Goal: Information Seeking & Learning: Understand process/instructions

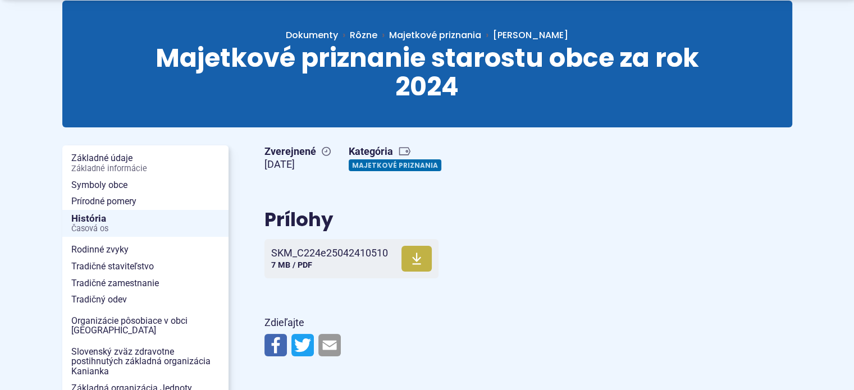
scroll to position [169, 0]
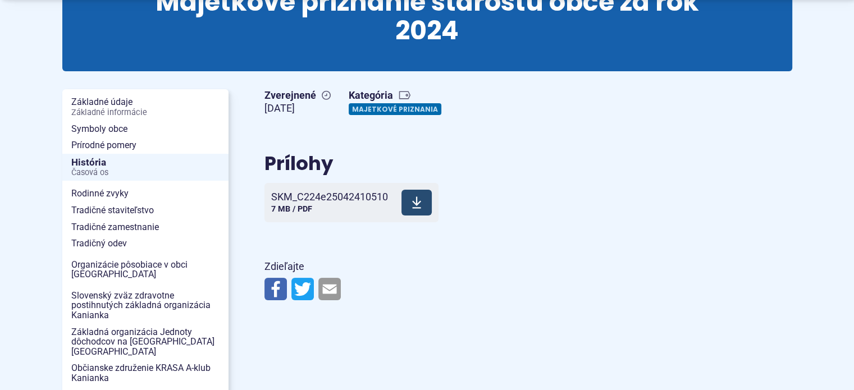
click at [283, 207] on span "7 MB / PDF" at bounding box center [291, 209] width 41 height 10
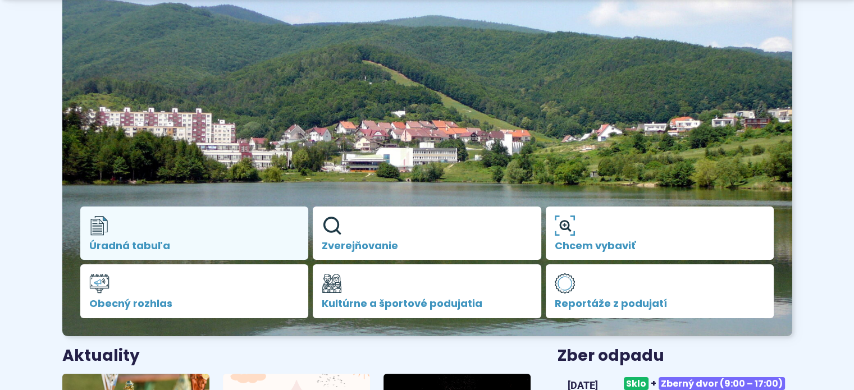
scroll to position [112, 0]
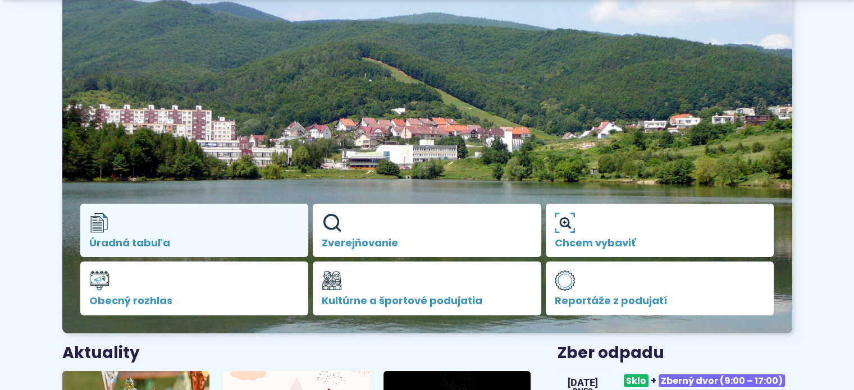
click at [102, 238] on span "Úradná tabuľa" at bounding box center [194, 243] width 211 height 11
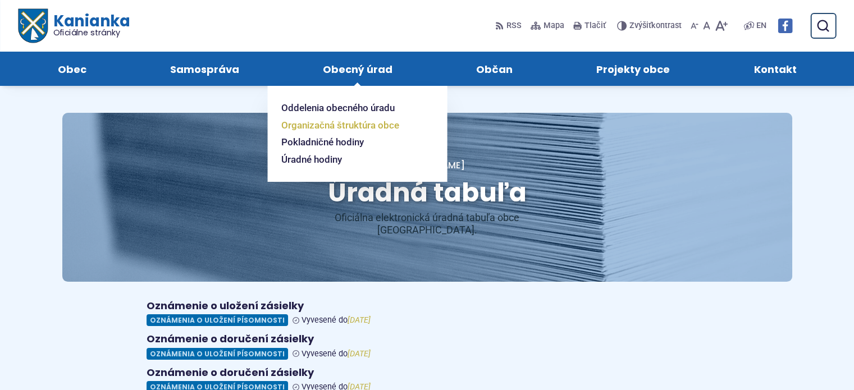
click at [342, 125] on span "Organizačná štruktúra obce" at bounding box center [340, 125] width 118 height 17
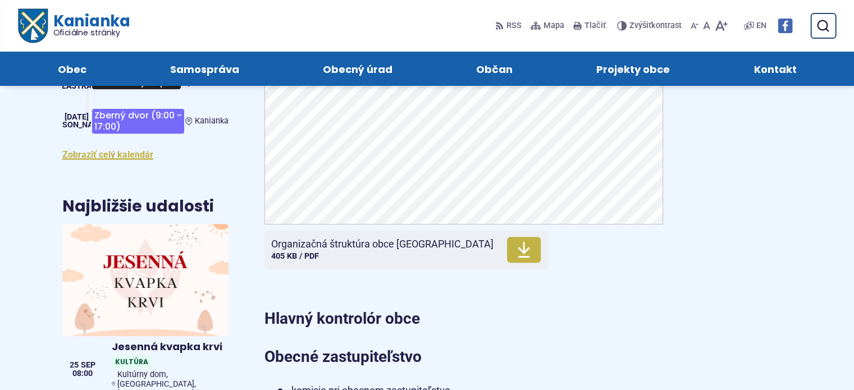
scroll to position [393, 0]
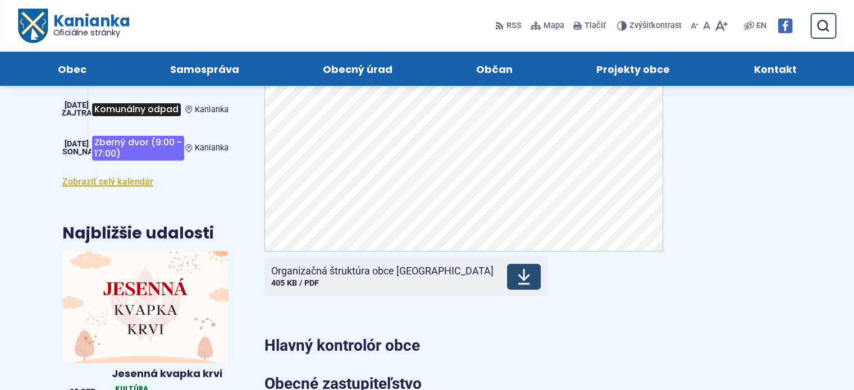
click at [293, 279] on span "Veľkosť a typ súboru 405 KB / PDF" at bounding box center [295, 284] width 48 height 10
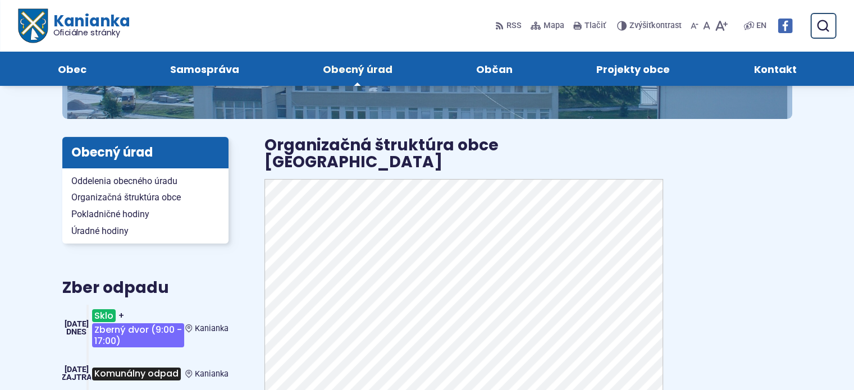
scroll to position [56, 0]
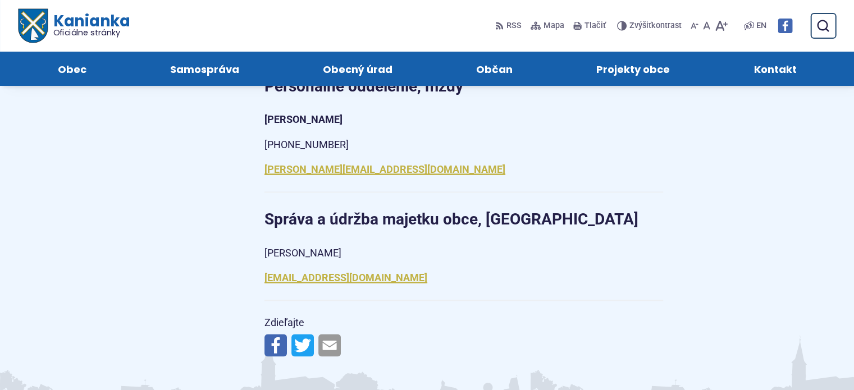
scroll to position [1461, 0]
